Goal: Find specific page/section: Find specific page/section

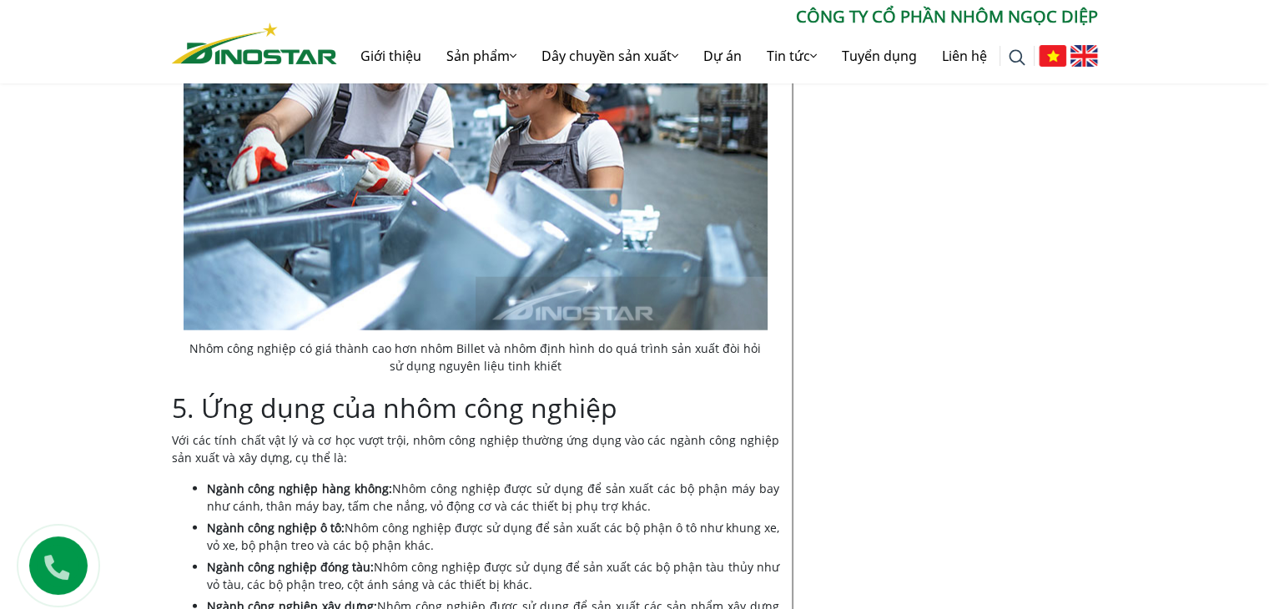
scroll to position [4087, 0]
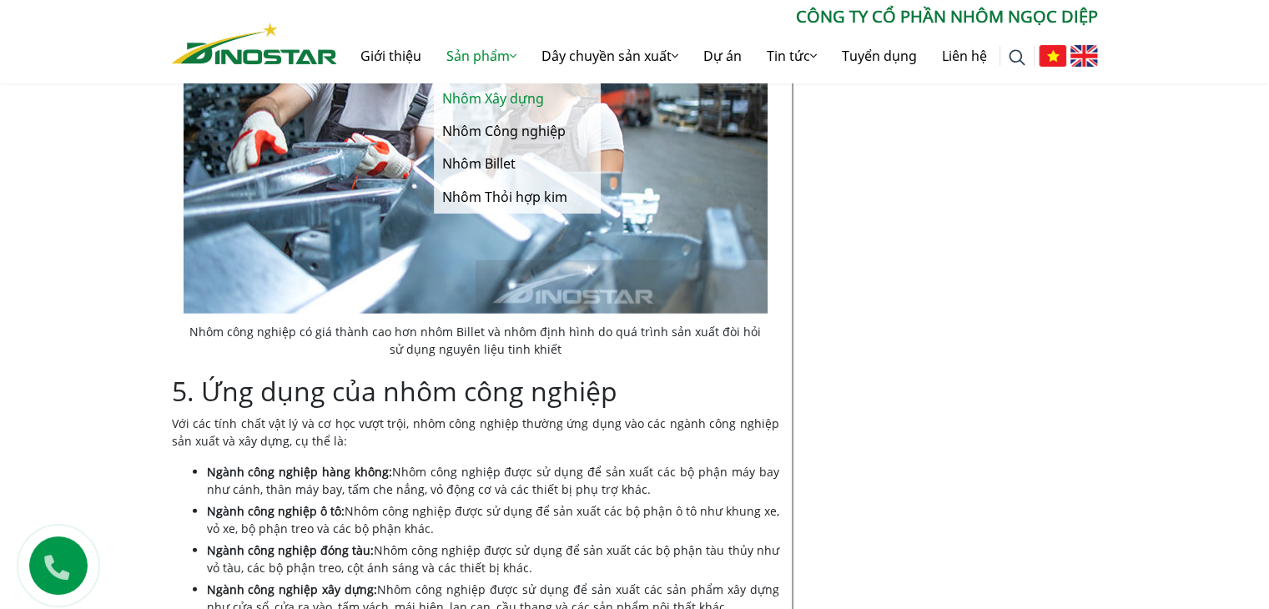
click at [500, 103] on link "Nhôm Xây dựng" at bounding box center [517, 99] width 167 height 33
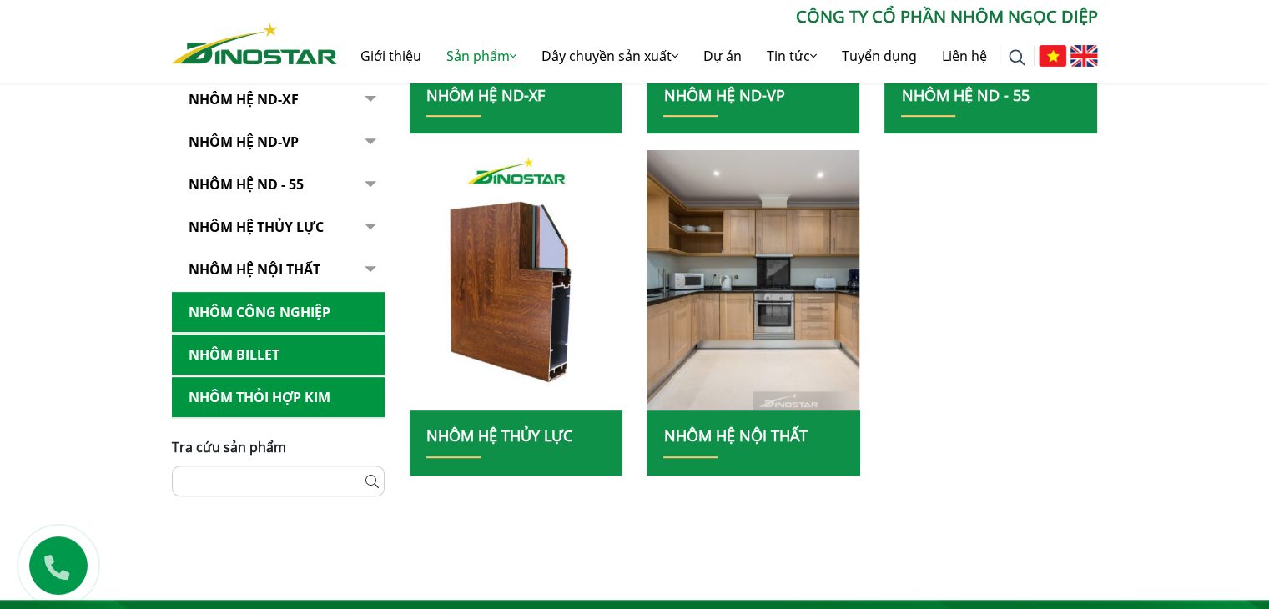
scroll to position [500, 0]
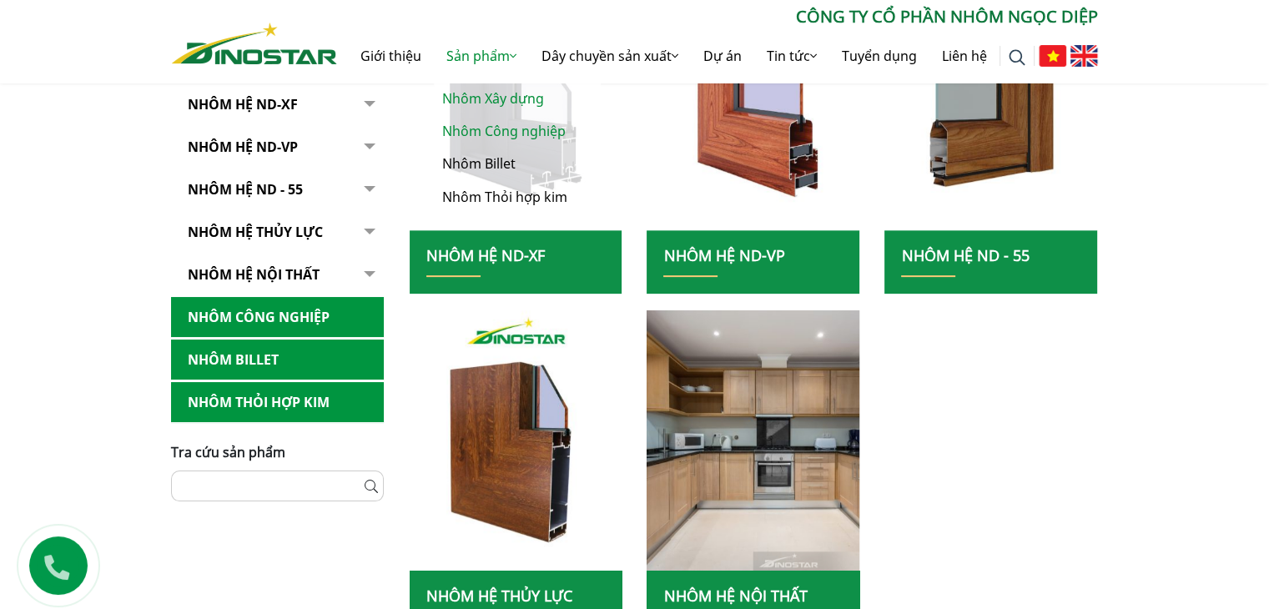
click at [480, 128] on link "Nhôm Công nghiệp" at bounding box center [517, 131] width 167 height 33
